Goal: Feedback & Contribution: Submit feedback/report problem

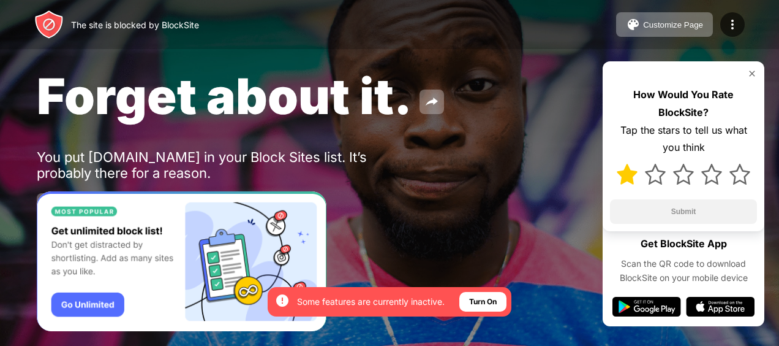
click at [626, 179] on img at bounding box center [627, 174] width 21 height 21
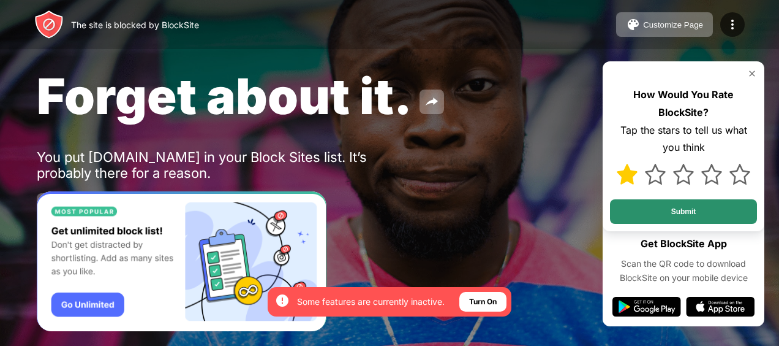
click at [631, 212] on button "Submit" at bounding box center [683, 211] width 147 height 25
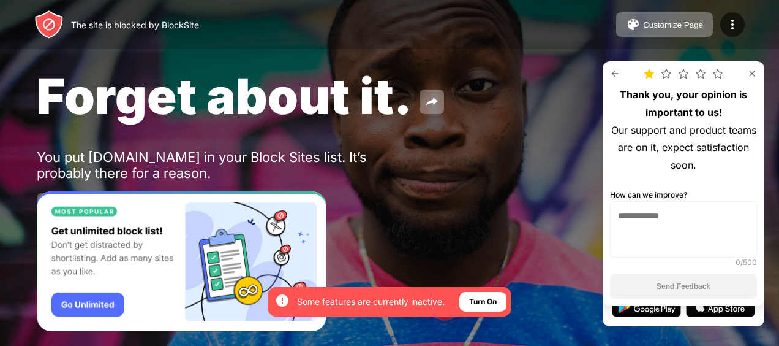
click at [671, 224] on textarea at bounding box center [683, 229] width 147 height 56
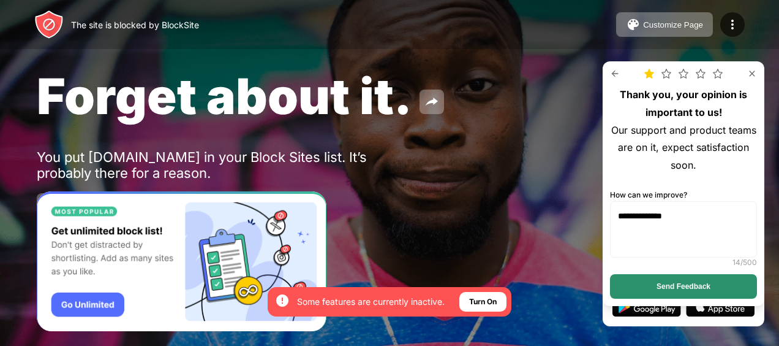
type textarea "**********"
click at [703, 290] on button "Send Feedback" at bounding box center [683, 286] width 147 height 25
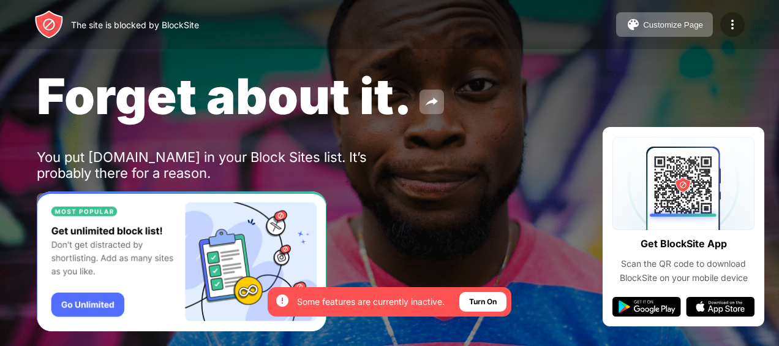
click at [736, 21] on img at bounding box center [732, 24] width 15 height 15
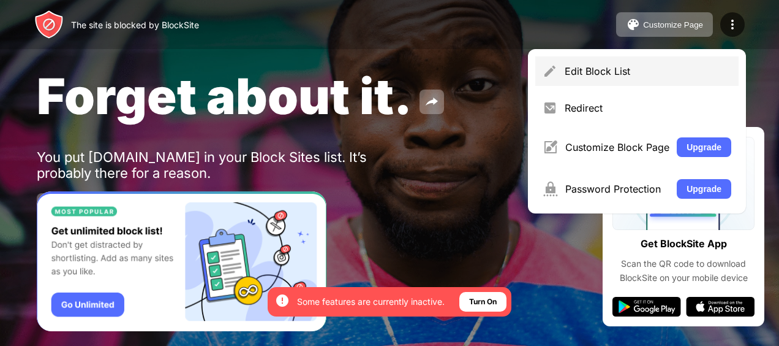
click at [604, 76] on div "Edit Block List" at bounding box center [648, 71] width 167 height 12
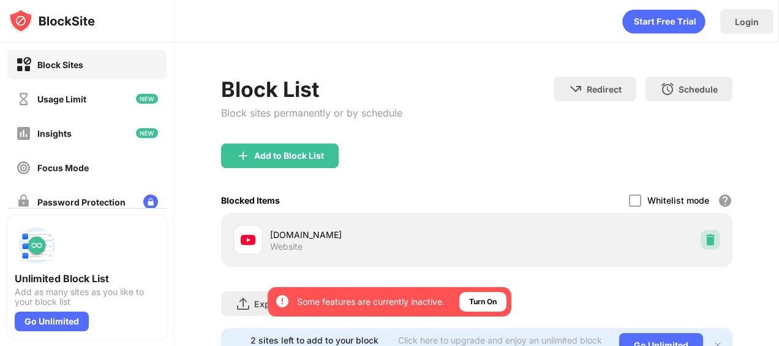
click at [705, 240] on img at bounding box center [711, 239] width 12 height 12
